Goal: Information Seeking & Learning: Learn about a topic

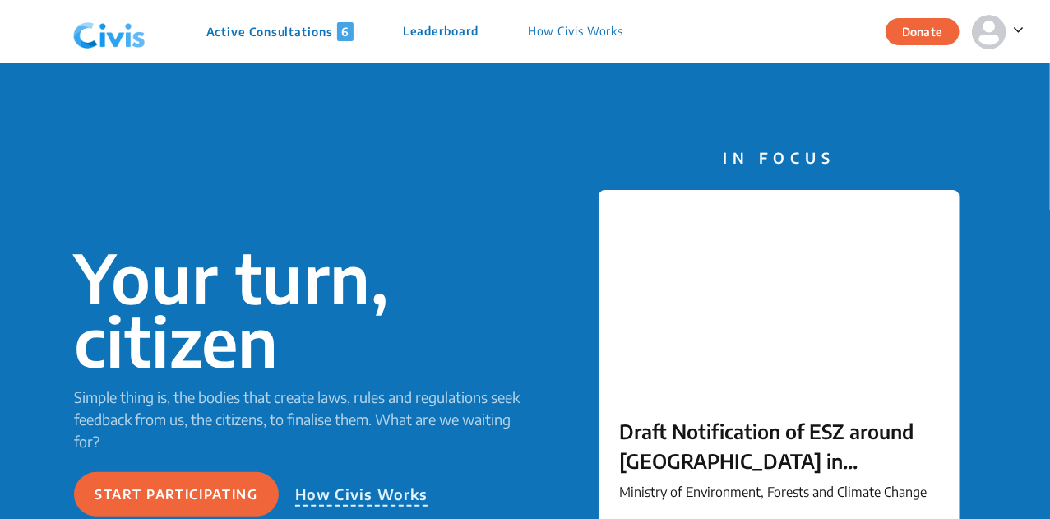
click at [289, 37] on p "Active Consultations 6" at bounding box center [279, 31] width 147 height 19
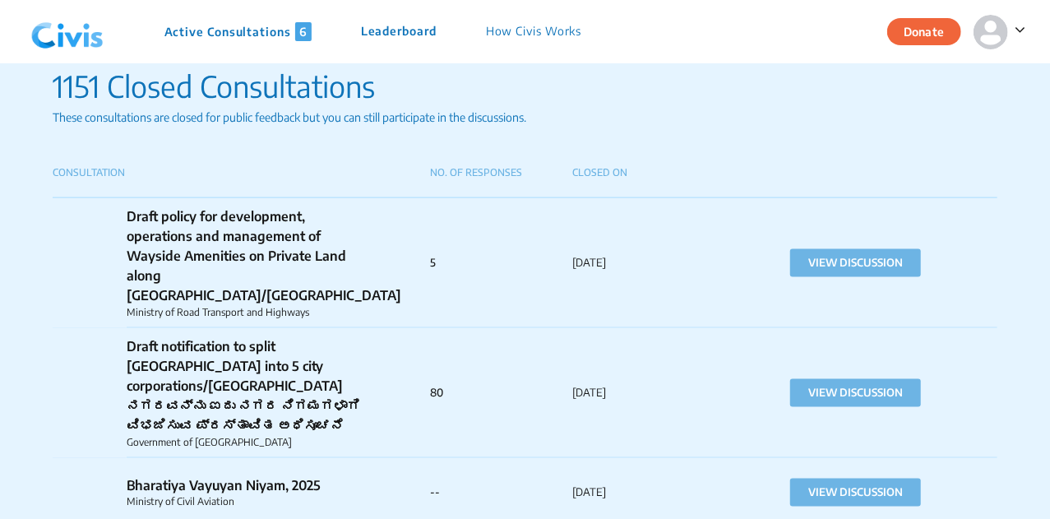
scroll to position [1111, 0]
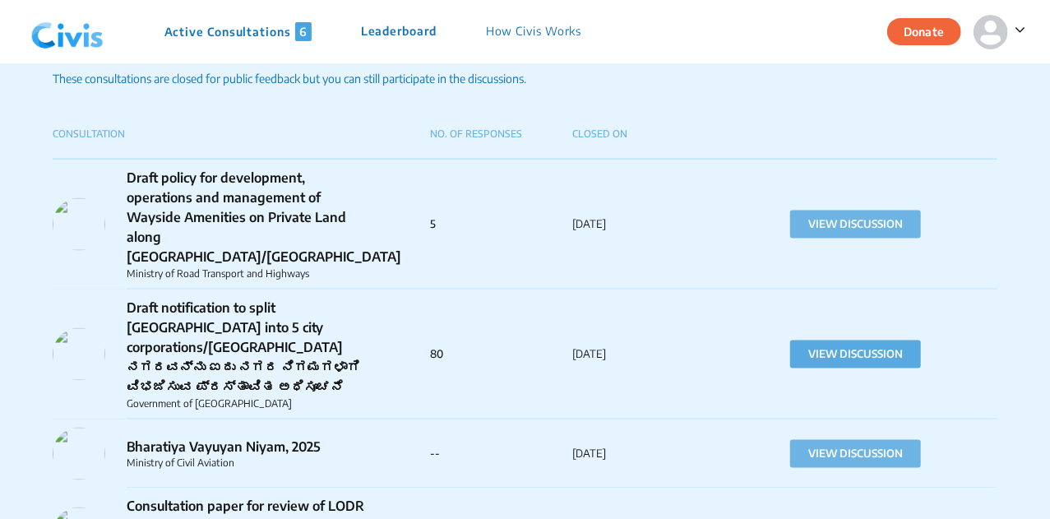
click at [813, 341] on button "VIEW DISCUSSION" at bounding box center [856, 355] width 131 height 28
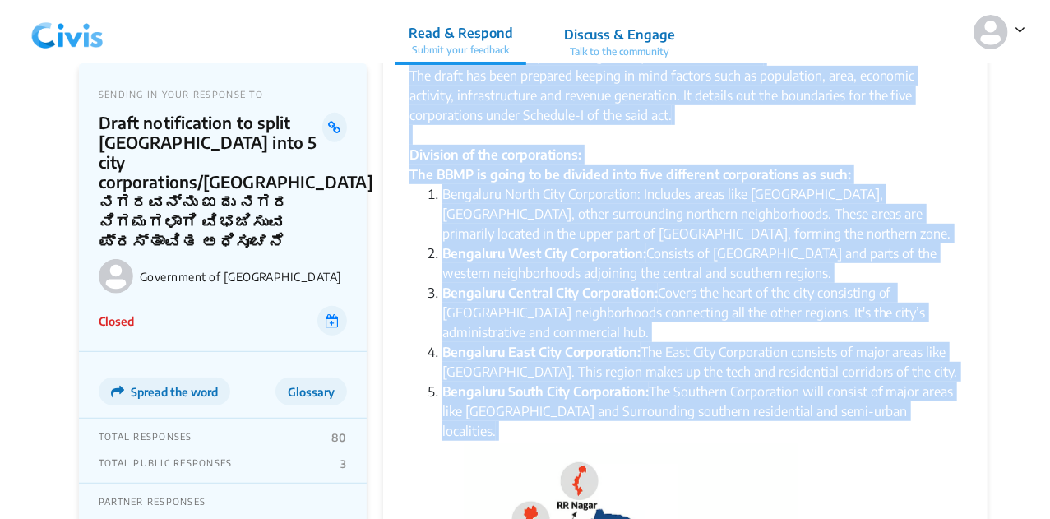
scroll to position [324, 0]
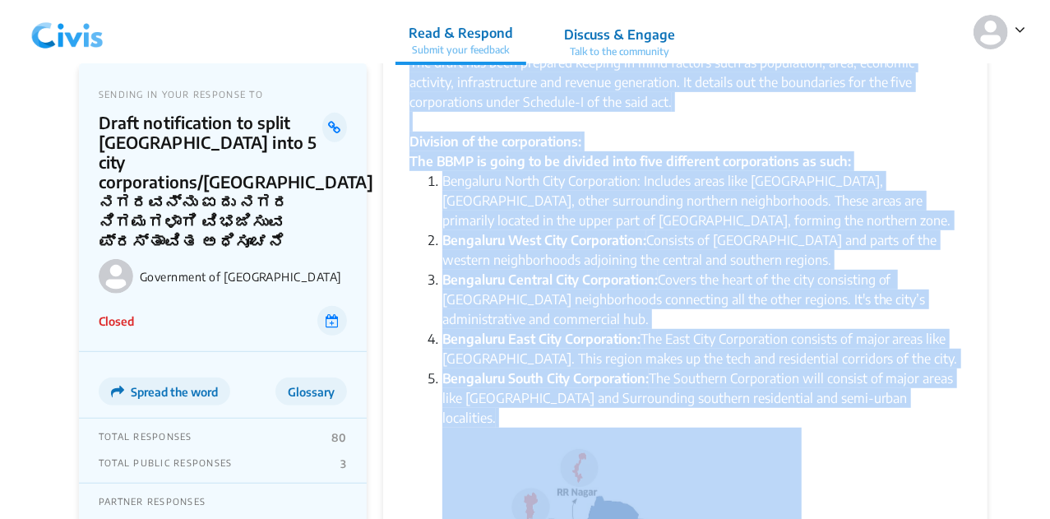
drag, startPoint x: 409, startPoint y: 141, endPoint x: 978, endPoint y: 412, distance: 630.3
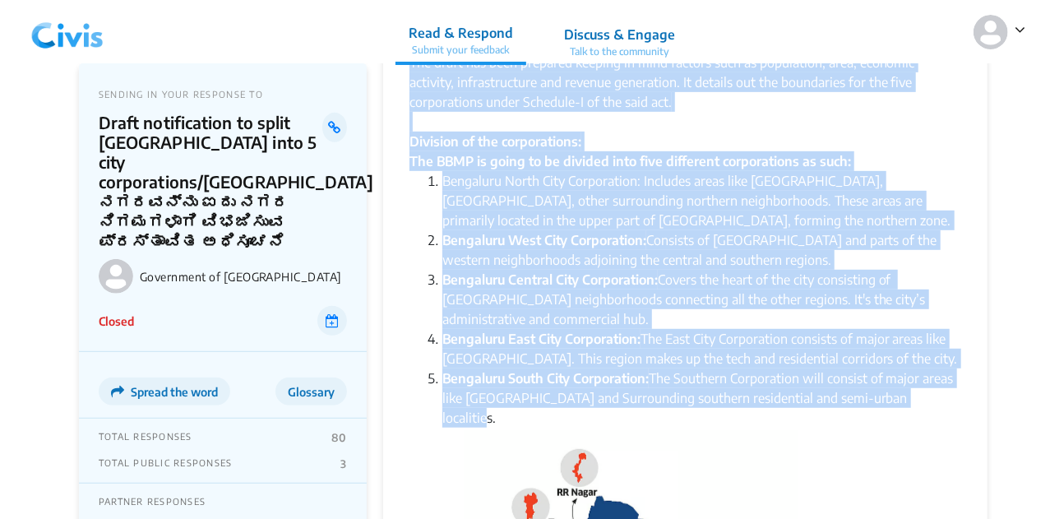
copy div "Lor Ipsumdo sitamet co adipi eli Seddoei tempori. Utl Etdolorema al Enimadmin v…"
click at [607, 290] on li "Bengaluru Central City Corporation: Covers the heart of the city consisting of …" at bounding box center [702, 299] width 519 height 59
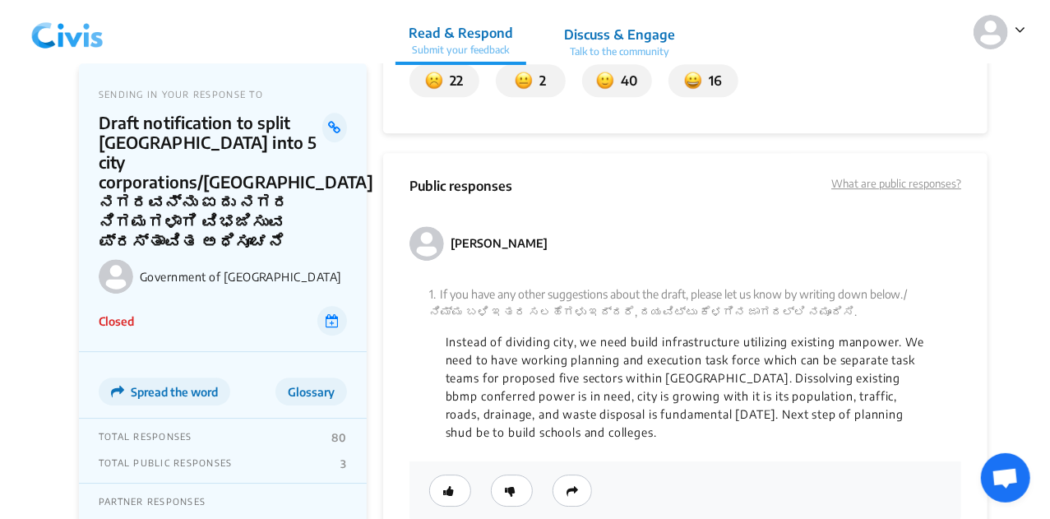
scroll to position [2494, 0]
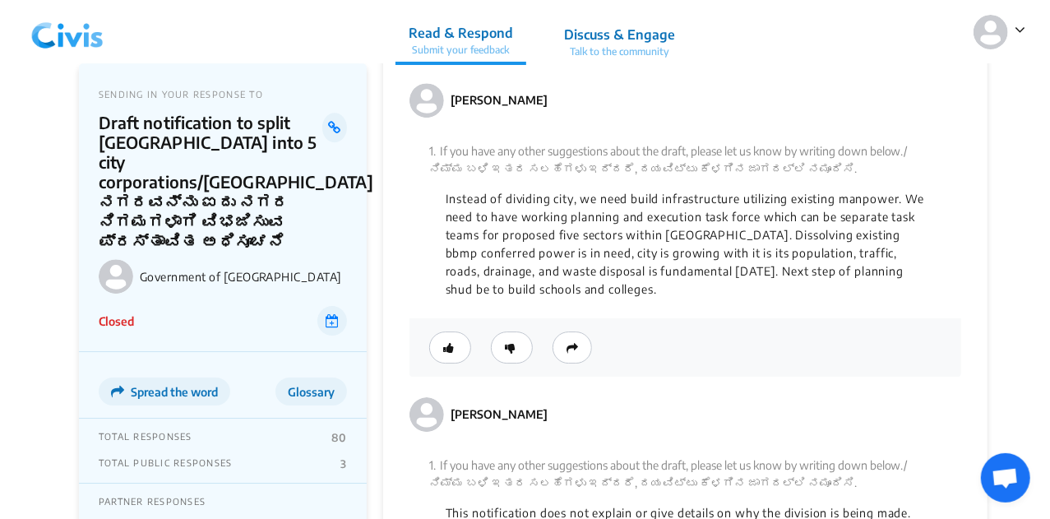
click at [59, 30] on img at bounding box center [68, 31] width 86 height 49
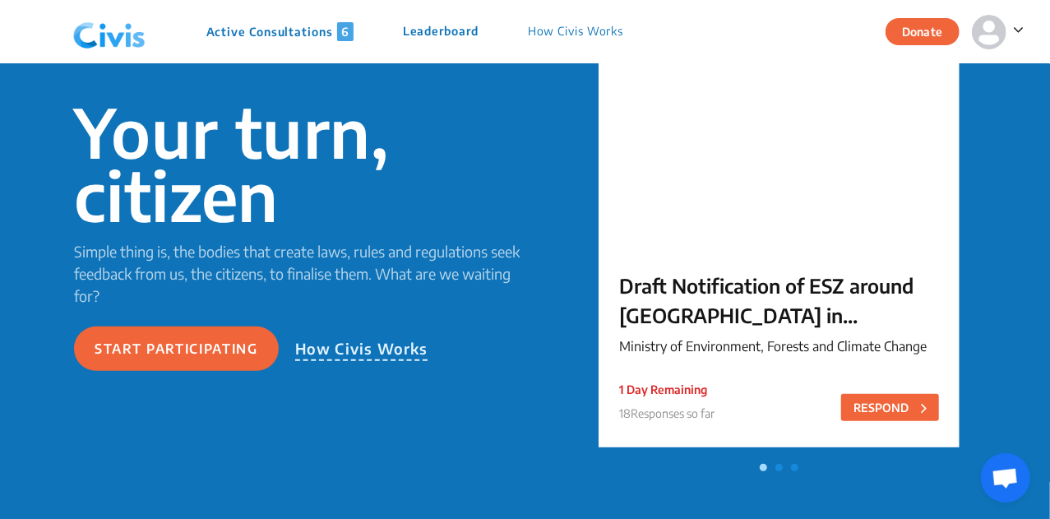
scroll to position [154, 0]
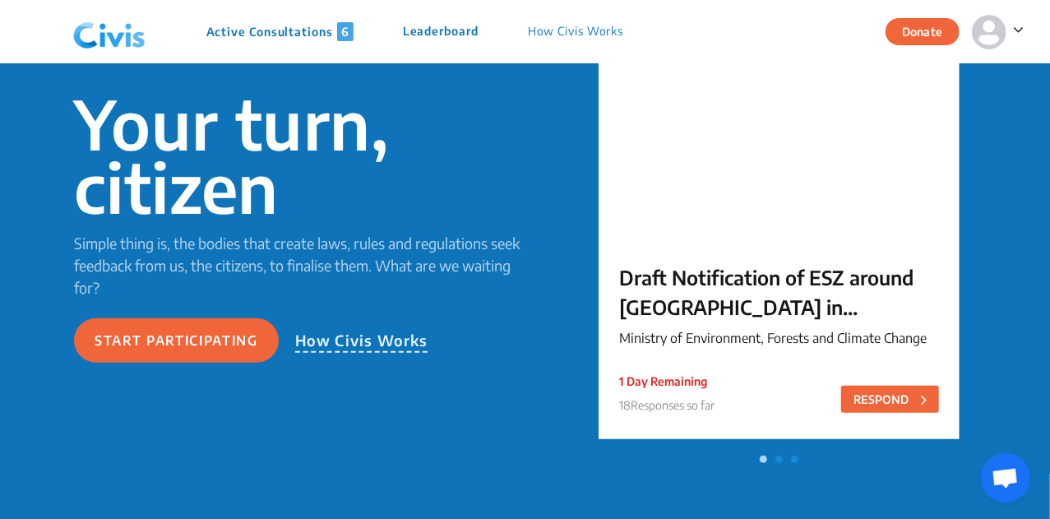
click at [264, 27] on p "Active Consultations 6" at bounding box center [279, 31] width 147 height 19
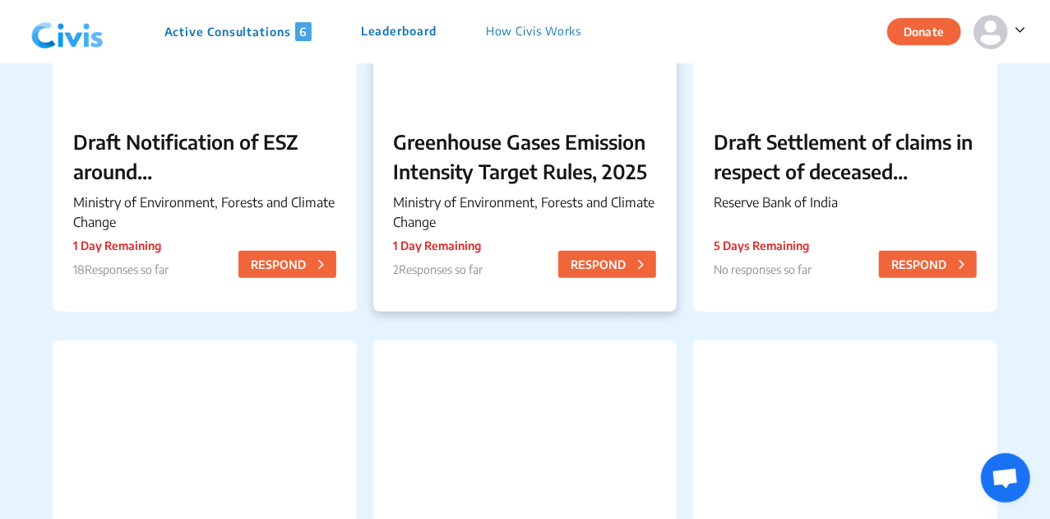
scroll to position [309, 0]
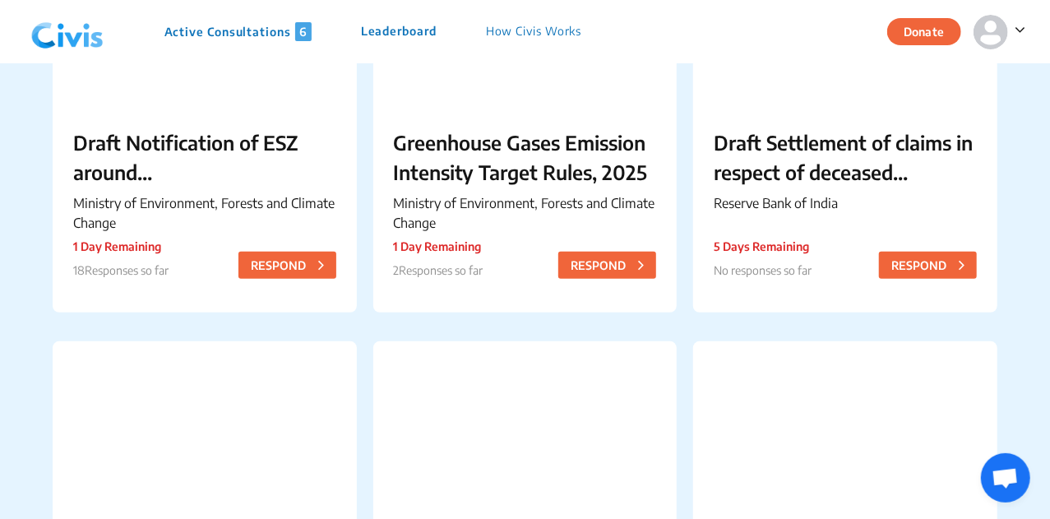
click at [1020, 28] on icon at bounding box center [1020, 29] width 11 height 16
click at [828, 35] on nav "Active Consultations 6 Leaderboard How Civis Works Donate Profile Logout Profil…" at bounding box center [525, 31] width 1050 height 63
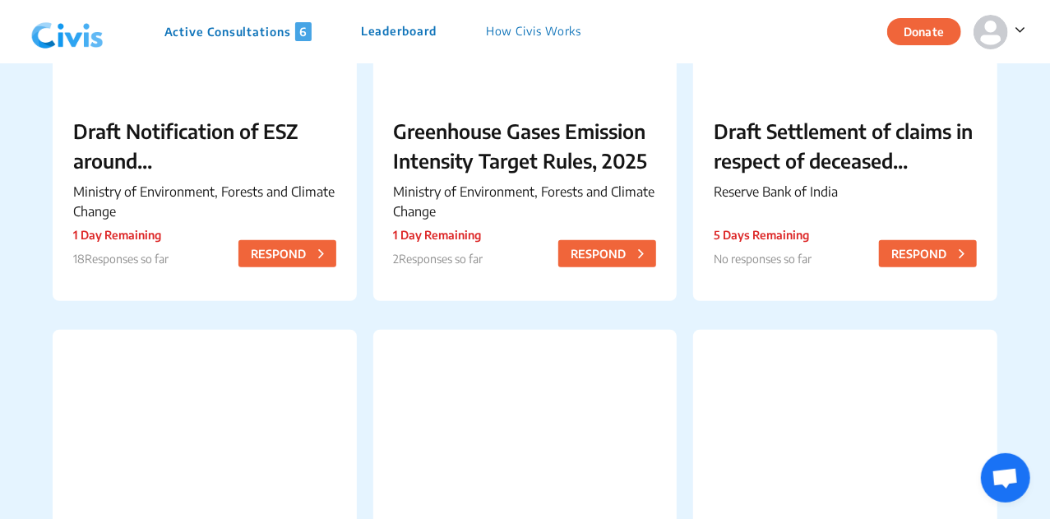
scroll to position [322, 0]
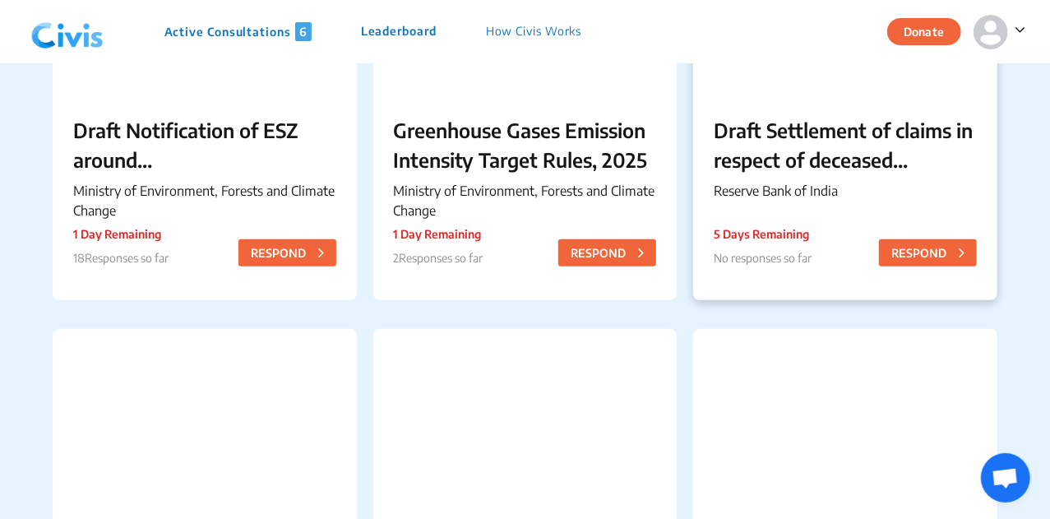
click at [847, 141] on p "Draft Settlement of claims in respect of deceased depositors – Simplification o…" at bounding box center [845, 144] width 263 height 59
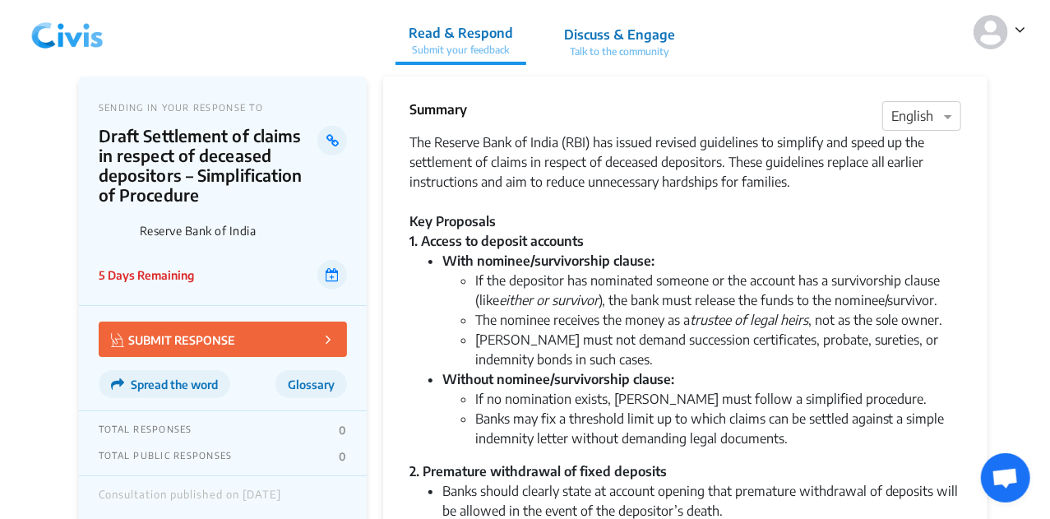
scroll to position [7, 0]
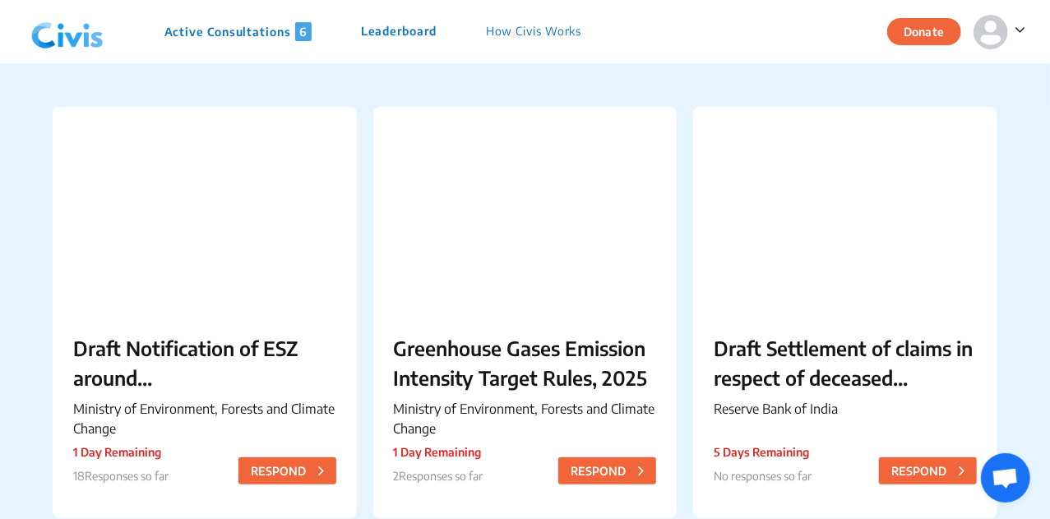
scroll to position [107, 0]
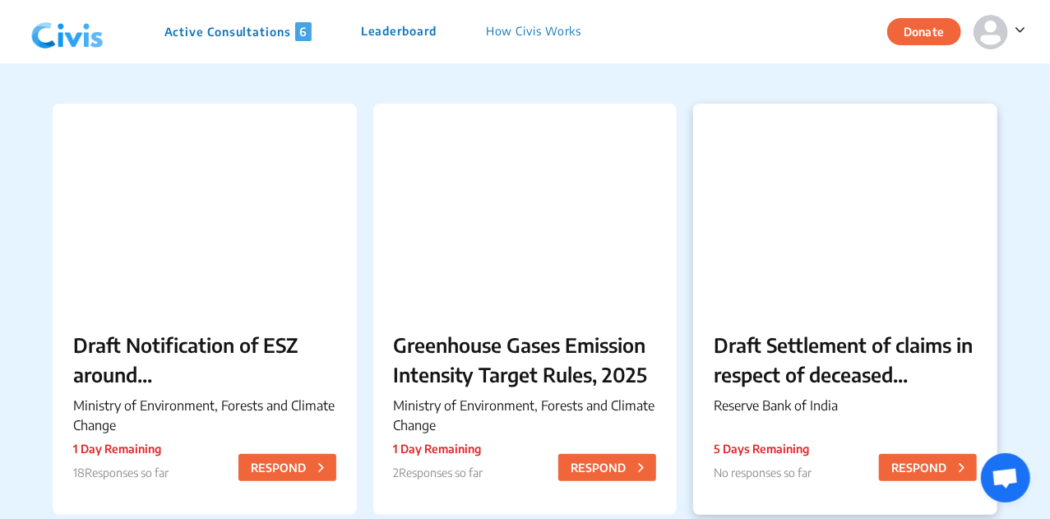
click at [777, 383] on p "Draft Settlement of claims in respect of deceased depositors – Simplification o…" at bounding box center [845, 359] width 263 height 59
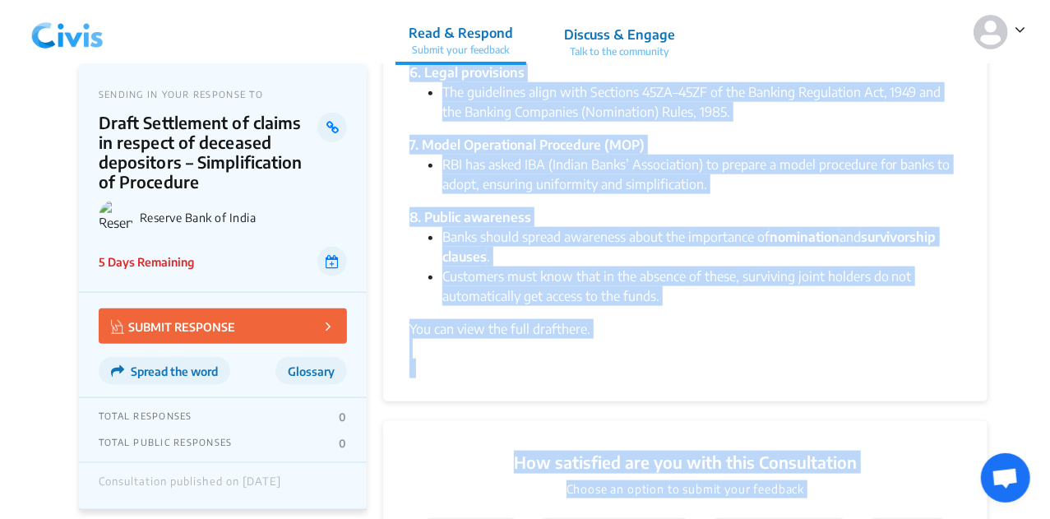
scroll to position [981, 0]
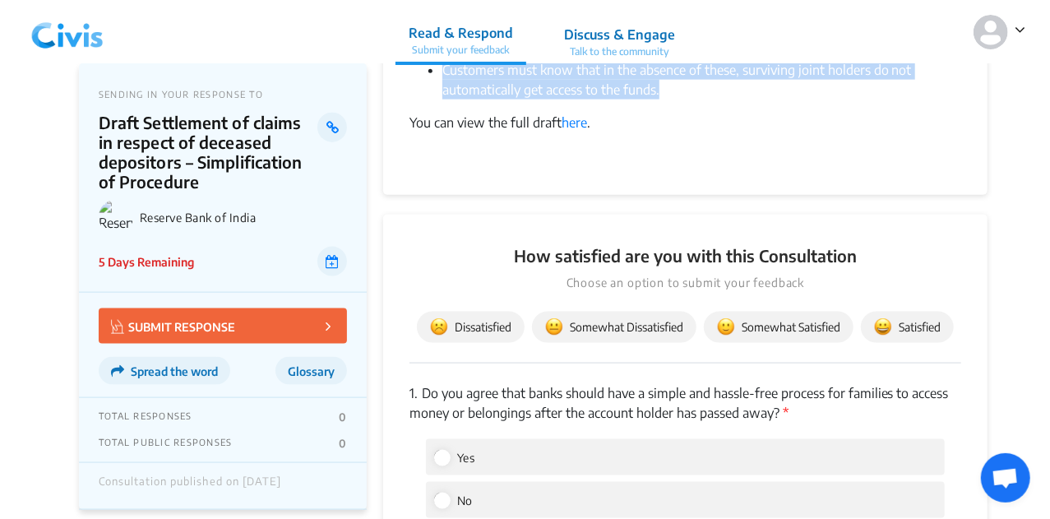
drag, startPoint x: 408, startPoint y: 151, endPoint x: 675, endPoint y: 105, distance: 270.3
copy div "Lor Ipsumdo Sita co Adipi (ELI) sed doeius tempori utlaboreet do magnaali eni a…"
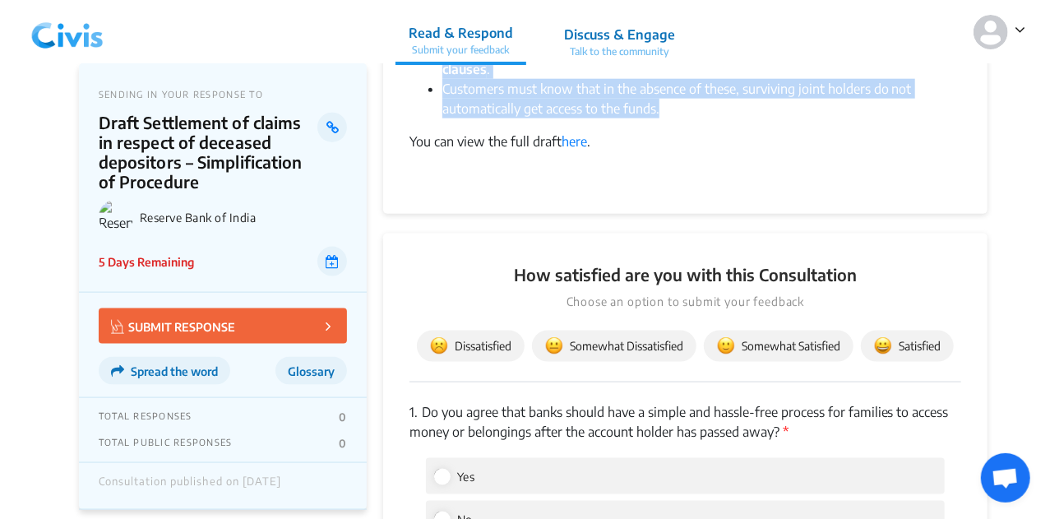
scroll to position [962, 0]
copy div "Lor Ipsumdo Sita co Adipi (ELI) sed doeius tempori utlaboreet do magnaali eni a…"
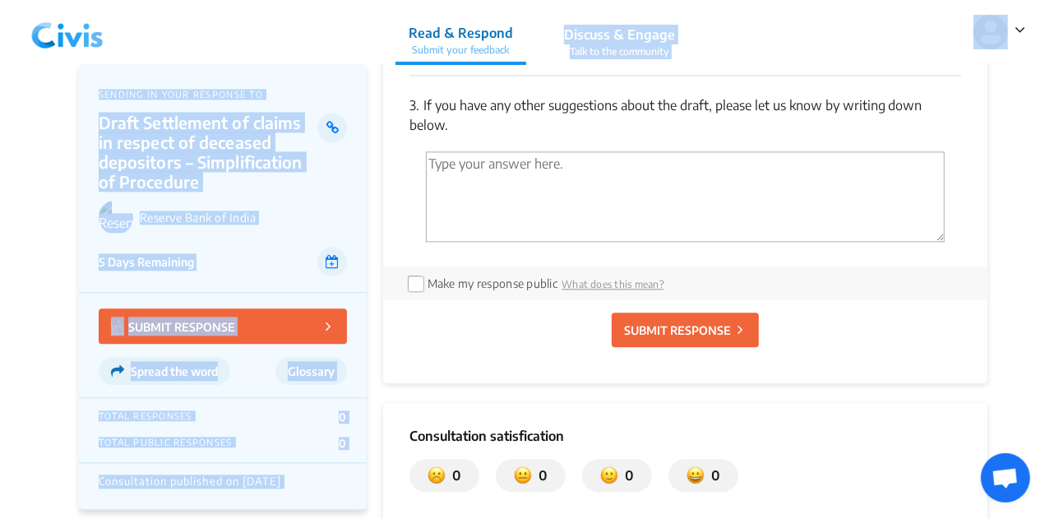
scroll to position [1706, 0]
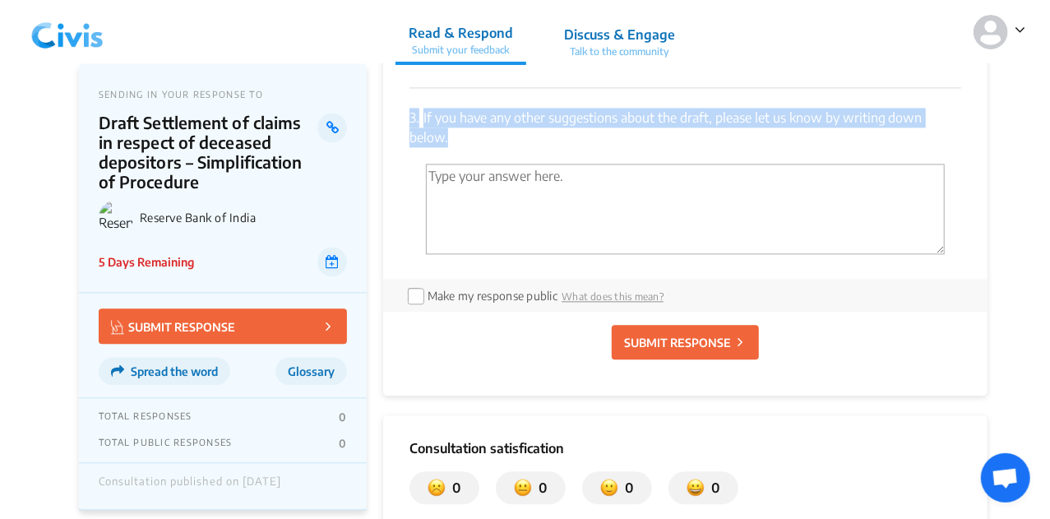
drag, startPoint x: 410, startPoint y: 165, endPoint x: 489, endPoint y: 176, distance: 79.7
copy div "1. Do you agree that banks should have a simple and hassle-free process for fam…"
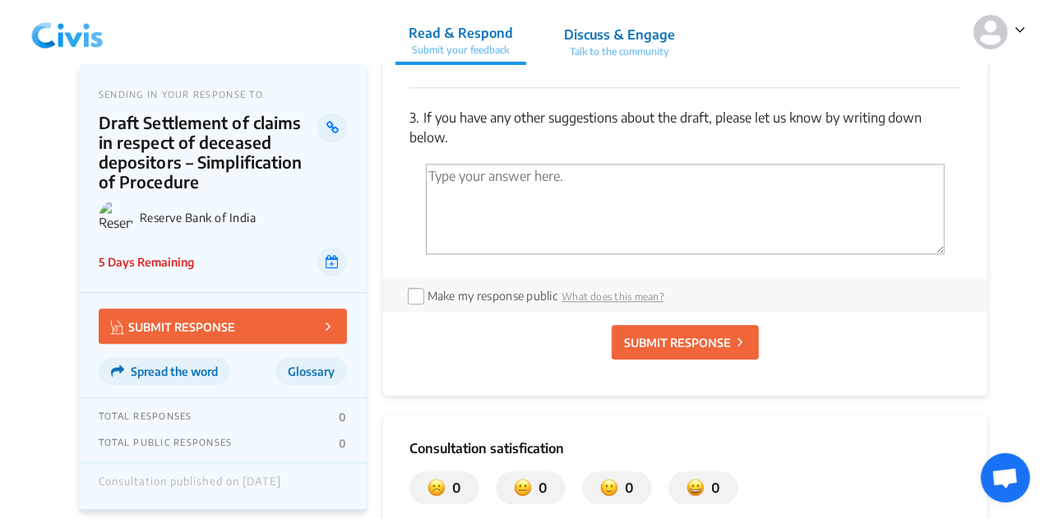
click at [479, 296] on div "Make my response public What does this mean?" at bounding box center [685, 295] width 605 height 33
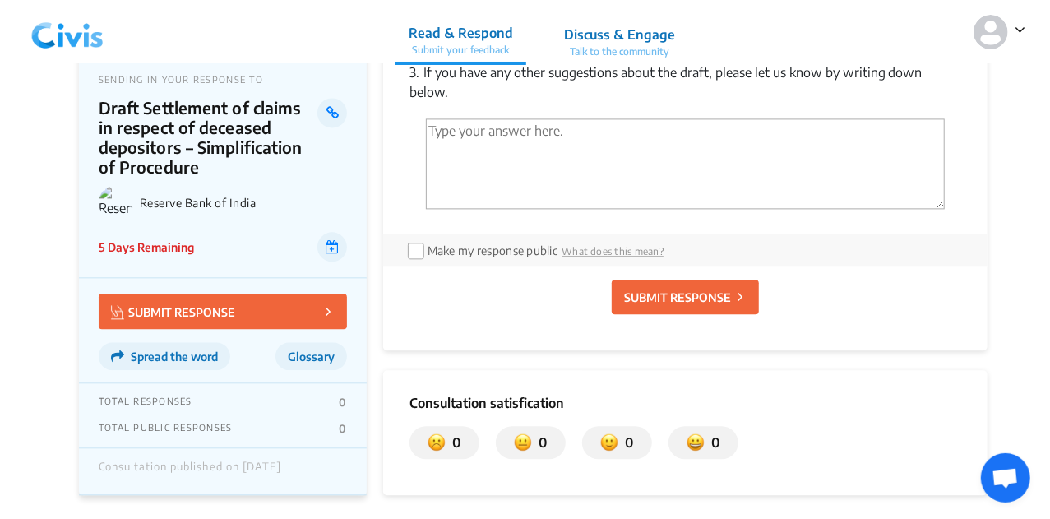
scroll to position [1751, 0]
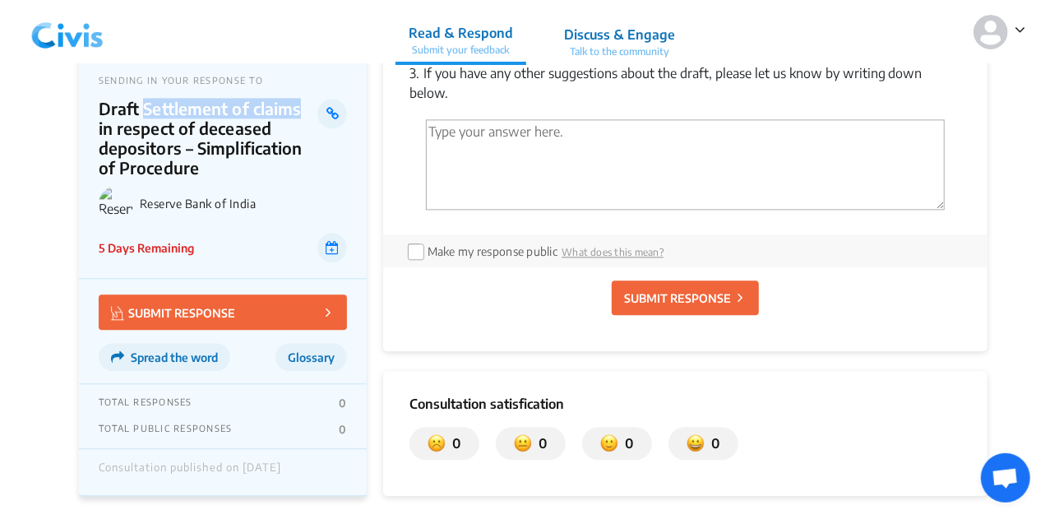
drag, startPoint x: 145, startPoint y: 120, endPoint x: 299, endPoint y: 123, distance: 154.7
click at [299, 123] on p "Draft Settlement of claims in respect of deceased depositors – Simplification o…" at bounding box center [209, 138] width 220 height 79
copy p "Settlement of claims"
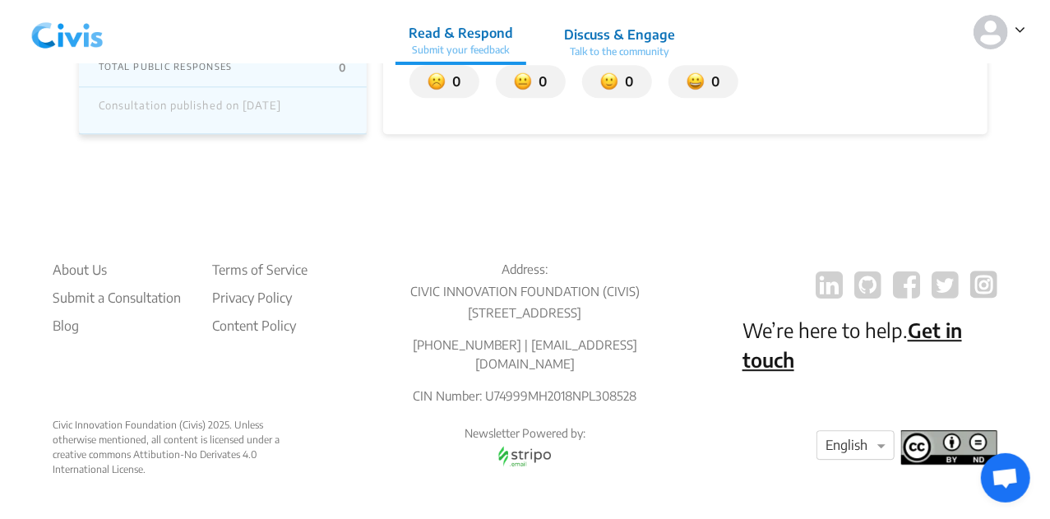
click at [503, 366] on p "[PHONE_NUMBER] | [EMAIL_ADDRESS][DOMAIN_NAME]" at bounding box center [524, 354] width 255 height 37
copy p "8976926914"
click at [990, 40] on img at bounding box center [991, 32] width 35 height 35
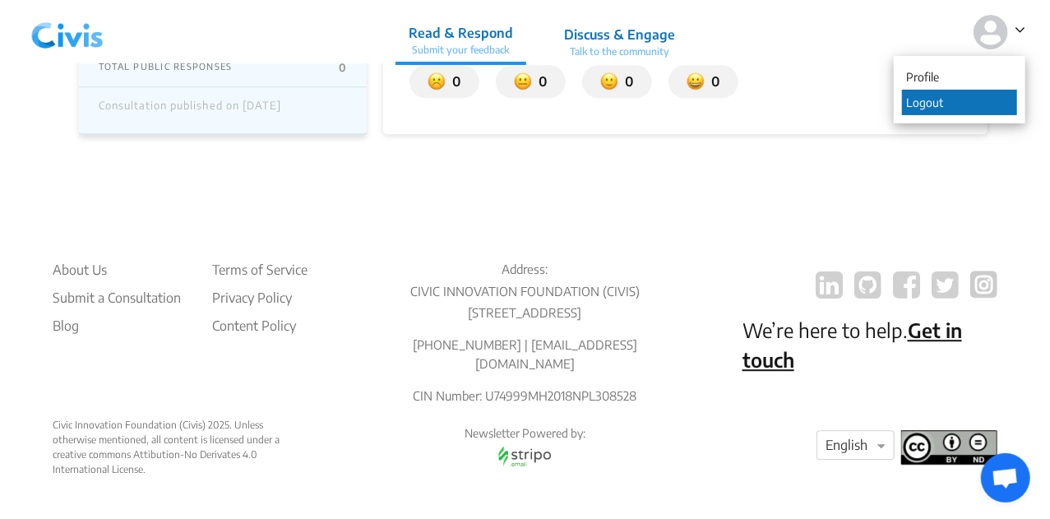
click at [941, 101] on p "Logout" at bounding box center [959, 103] width 115 height 26
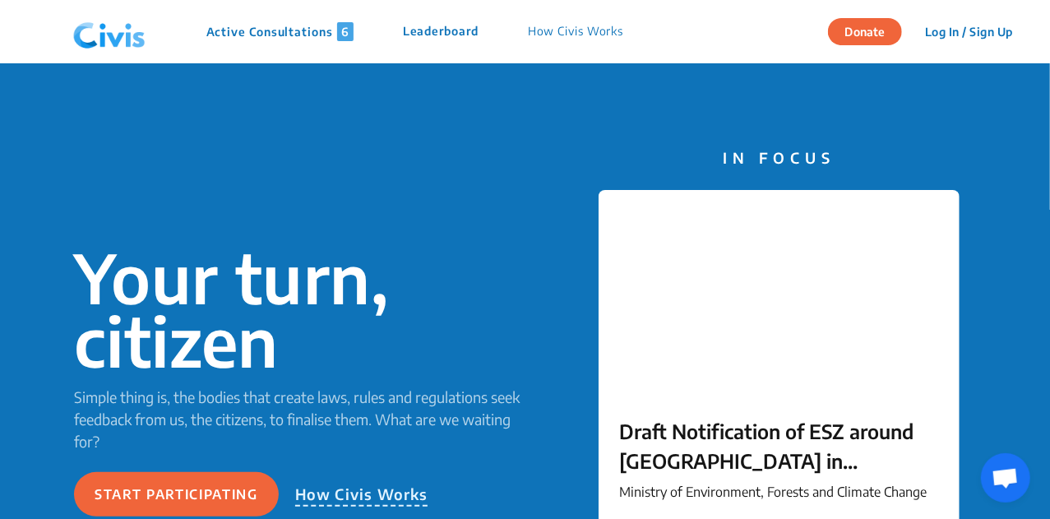
click at [276, 32] on p "Active Consultations 6" at bounding box center [279, 31] width 147 height 19
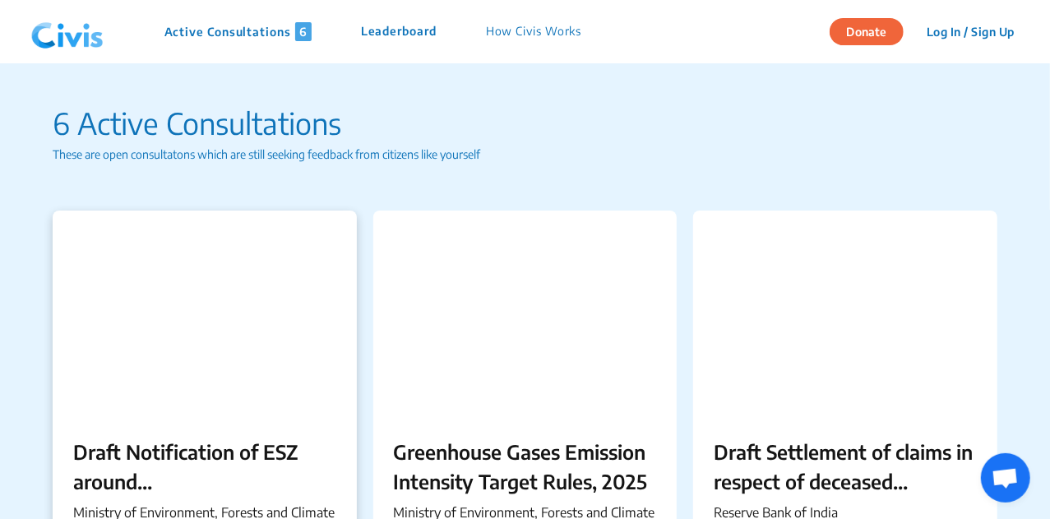
click at [298, 349] on div at bounding box center [205, 314] width 304 height 206
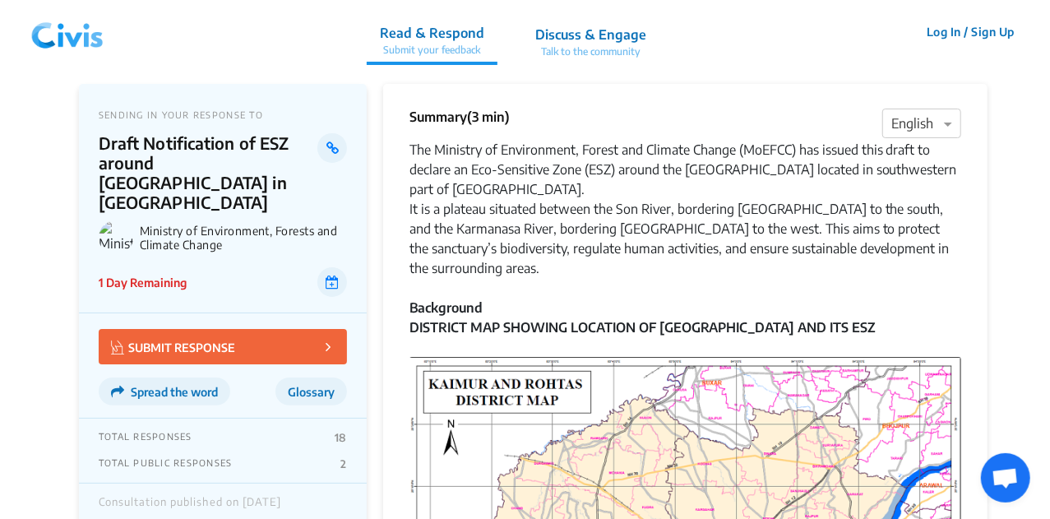
click at [585, 51] on p "Talk to the community" at bounding box center [591, 51] width 111 height 15
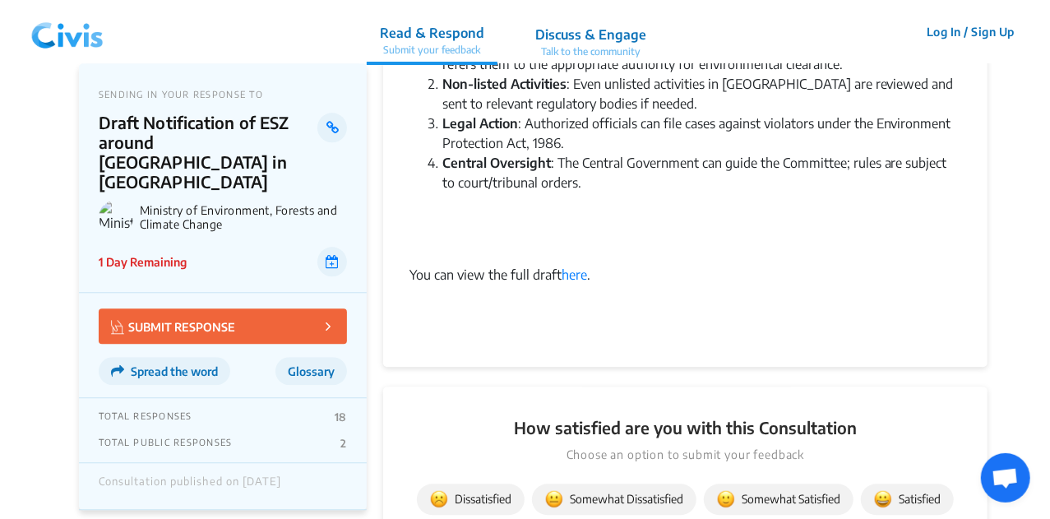
scroll to position [1927, 0]
click at [573, 44] on p "Talk to the community" at bounding box center [591, 51] width 111 height 15
